Goal: Check status

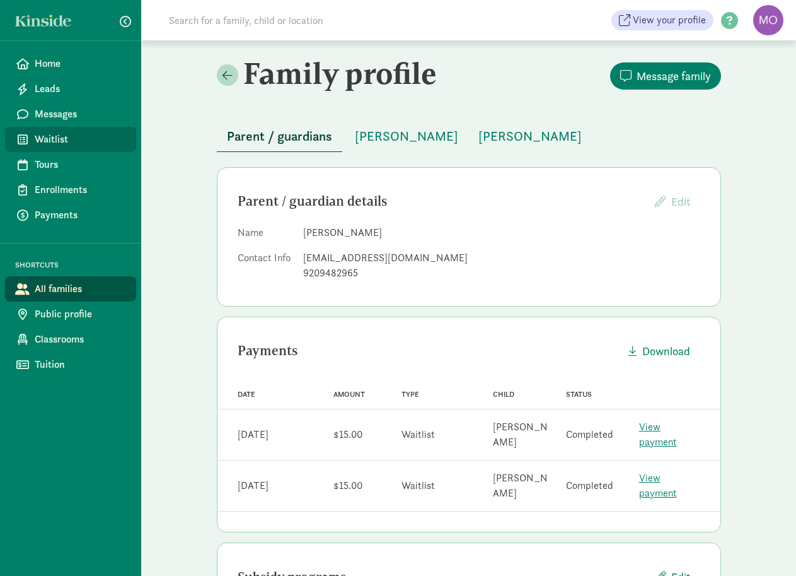
click at [42, 132] on span "Waitlist" at bounding box center [80, 139] width 91 height 15
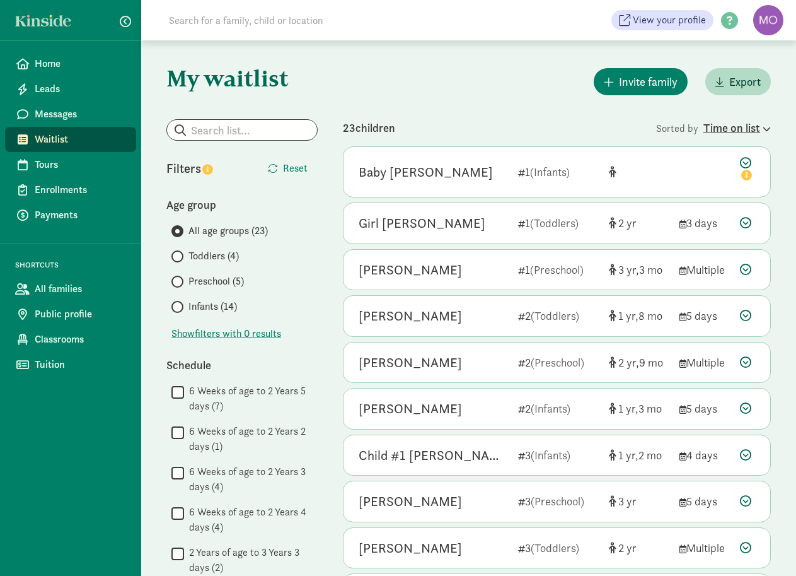
click at [726, 124] on div "Time on list" at bounding box center [737, 127] width 67 height 17
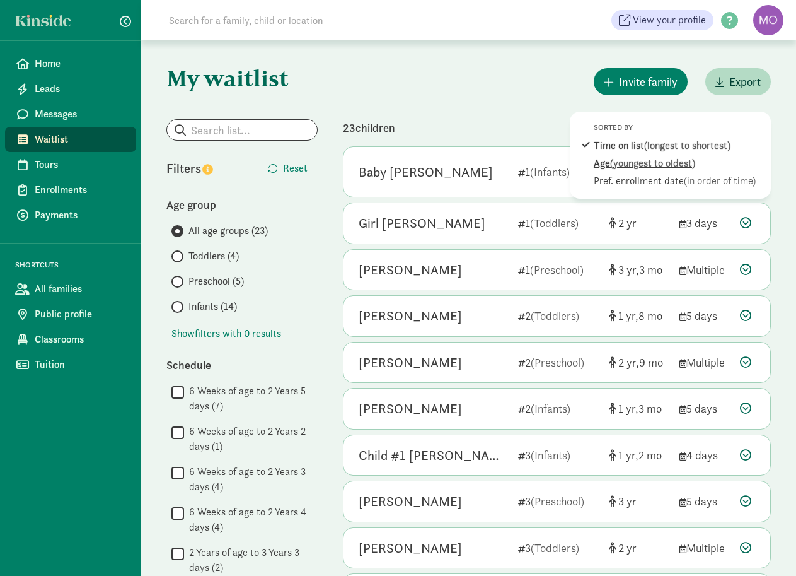
click at [696, 162] on span "(youngest to oldest)" at bounding box center [652, 162] width 85 height 13
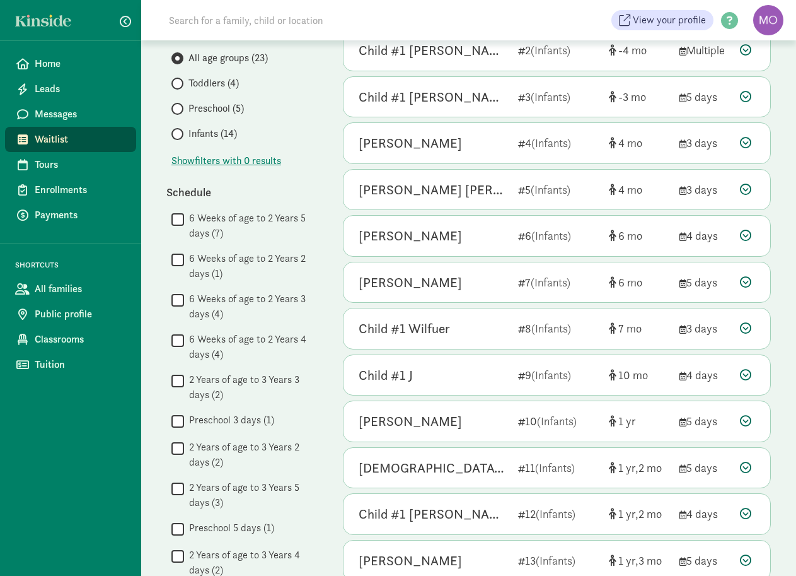
scroll to position [189, 0]
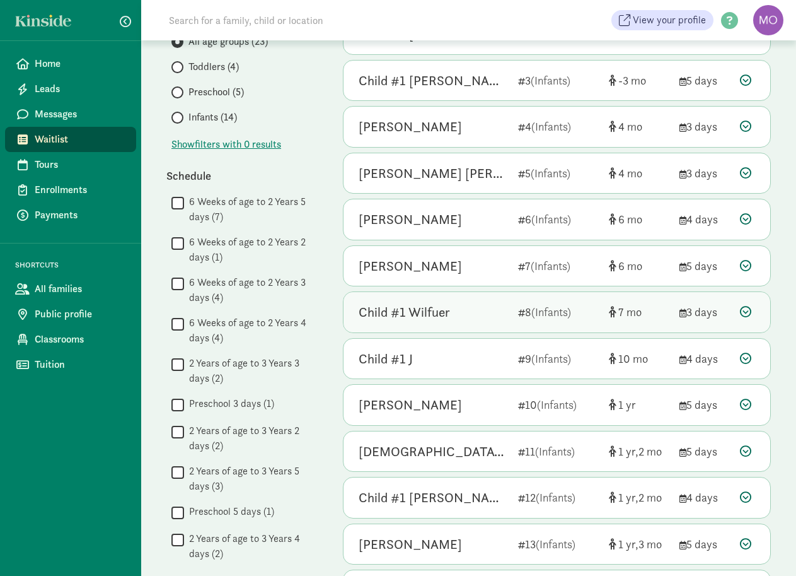
click at [476, 317] on div "Child #1 Wilfuer" at bounding box center [433, 312] width 149 height 20
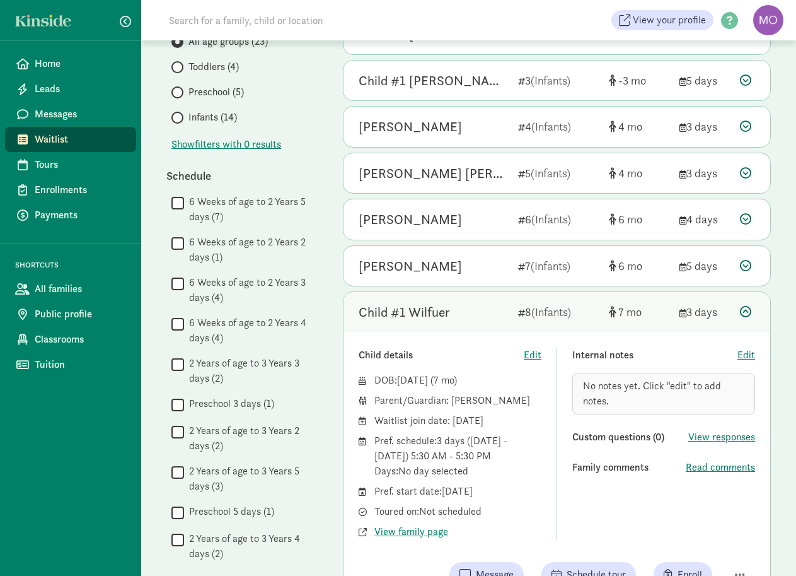
click at [477, 316] on div "Child #1 Wilfuer" at bounding box center [433, 312] width 149 height 20
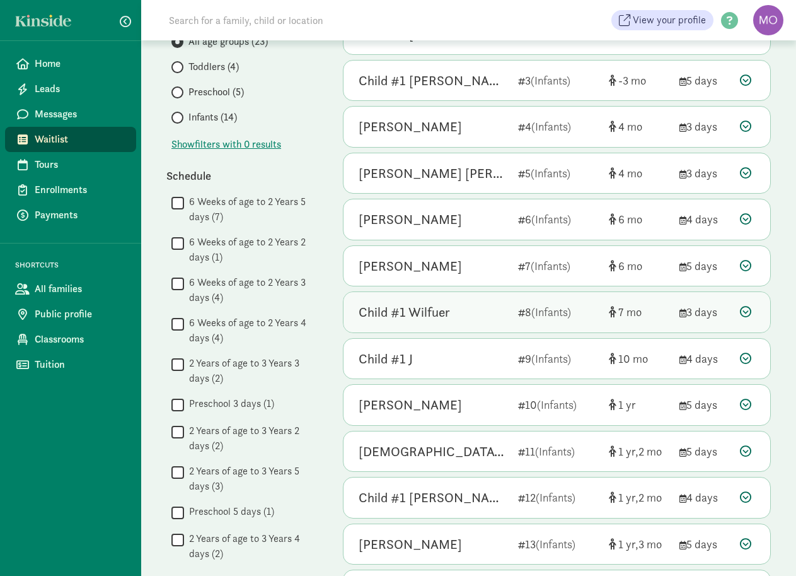
click at [492, 308] on div "Child #1 Wilfuer" at bounding box center [433, 312] width 149 height 20
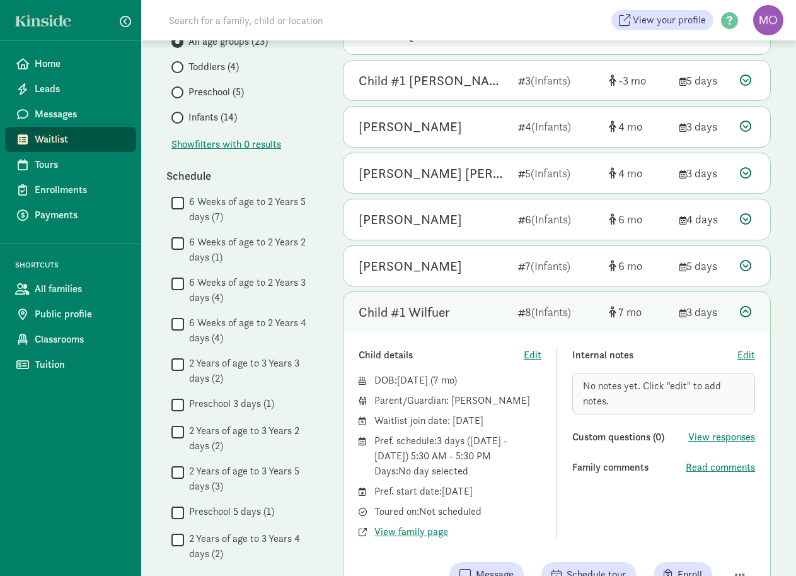
click at [492, 308] on div "Child #1 Wilfuer" at bounding box center [433, 312] width 149 height 20
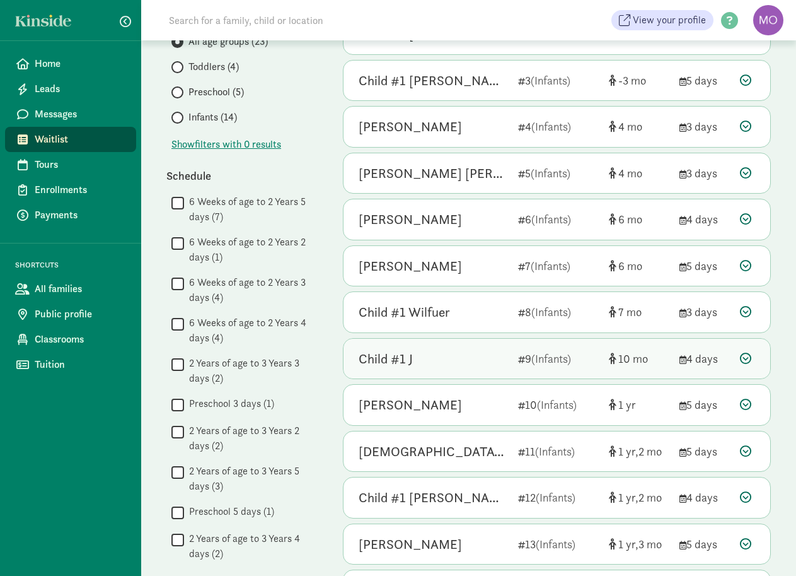
click at [484, 352] on div "Child #1 J" at bounding box center [433, 359] width 149 height 20
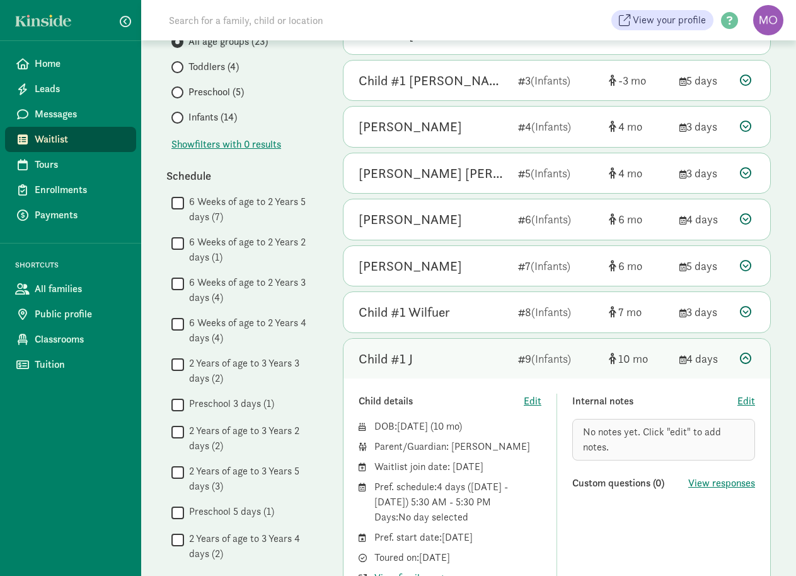
click at [484, 352] on div "Child #1 J" at bounding box center [433, 359] width 149 height 20
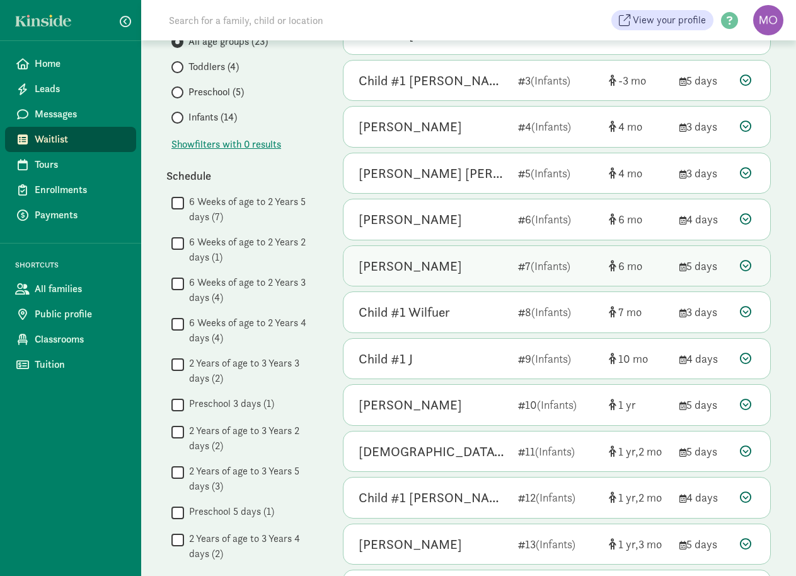
click at [465, 261] on div "[PERSON_NAME]" at bounding box center [433, 266] width 149 height 20
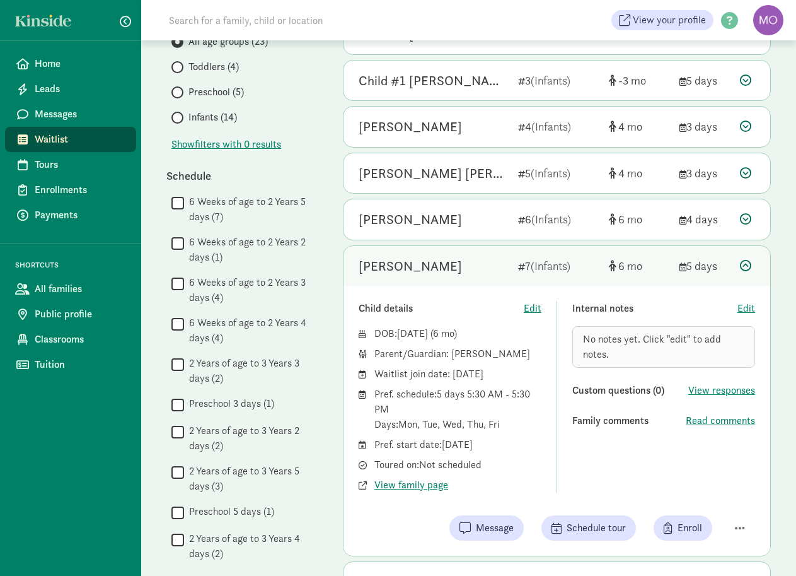
click at [465, 261] on div "[PERSON_NAME]" at bounding box center [433, 266] width 149 height 20
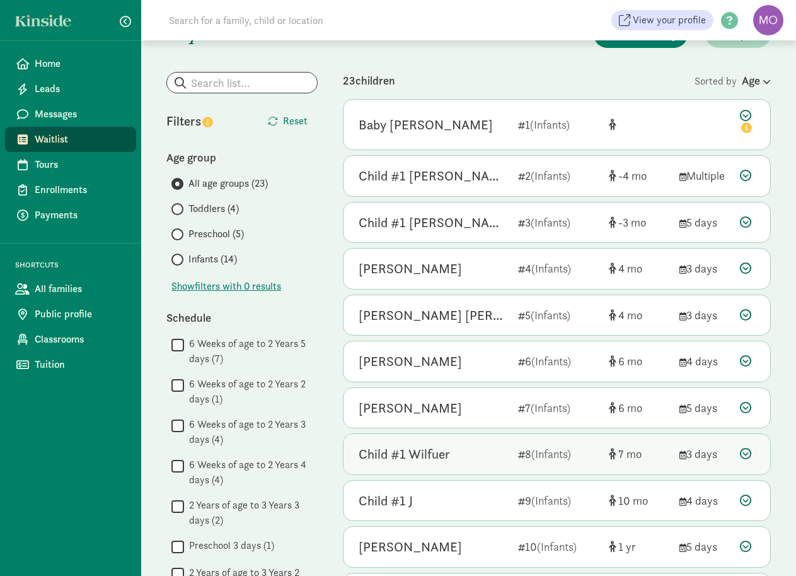
scroll to position [0, 0]
